Goal: Information Seeking & Learning: Learn about a topic

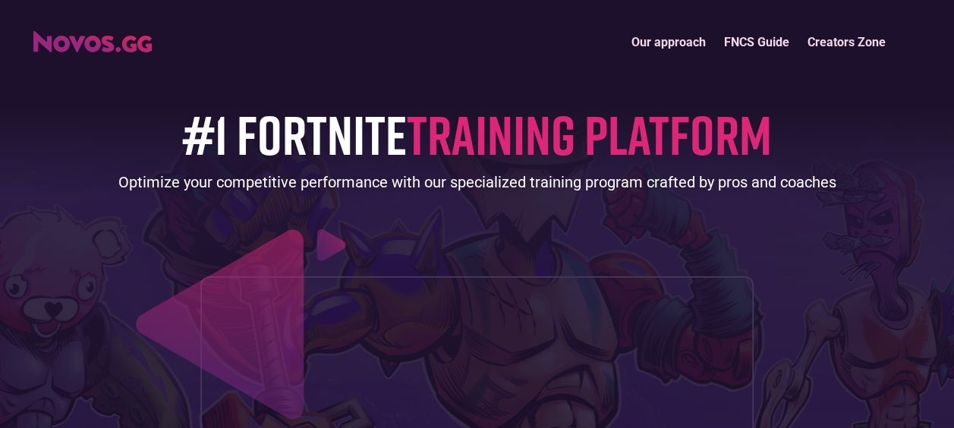
click at [750, 40] on link "FNCS Guide" at bounding box center [756, 42] width 83 height 33
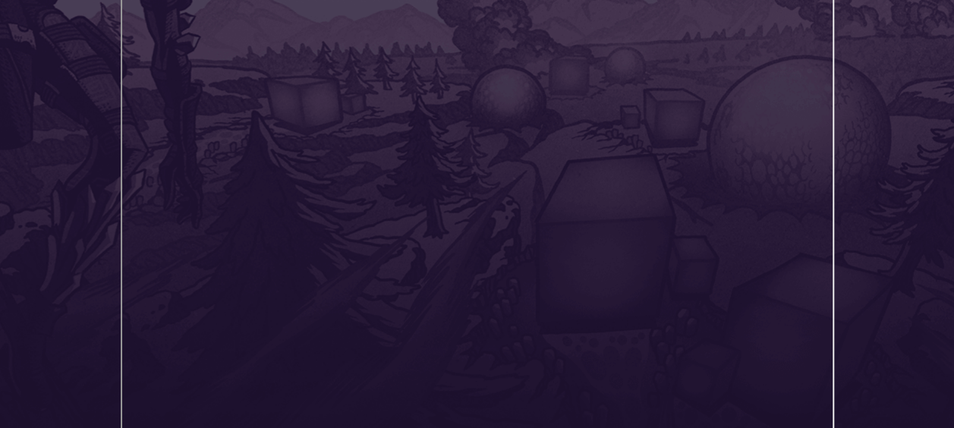
scroll to position [349, 0]
